Goal: Navigation & Orientation: Find specific page/section

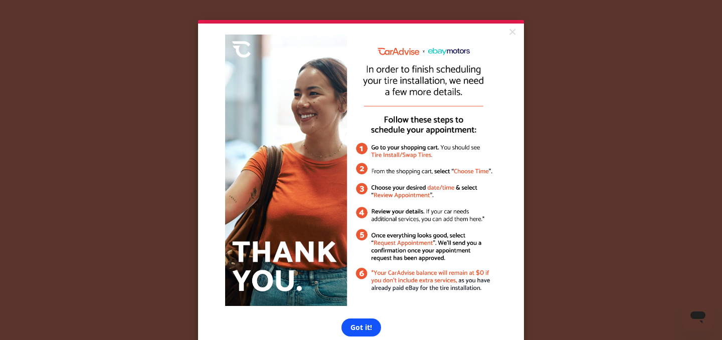
click at [357, 332] on link "Got it!" at bounding box center [361, 328] width 40 height 18
